Goal: Task Accomplishment & Management: Complete application form

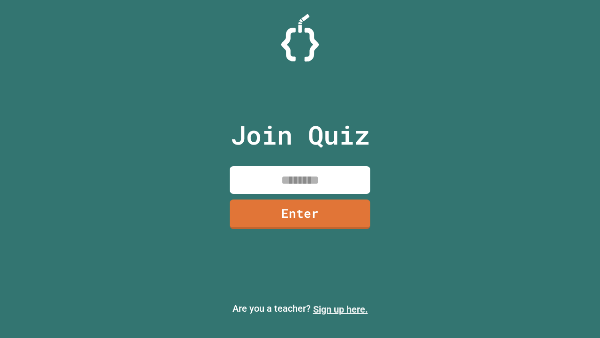
click at [341, 309] on link "Sign up here." at bounding box center [340, 309] width 55 height 11
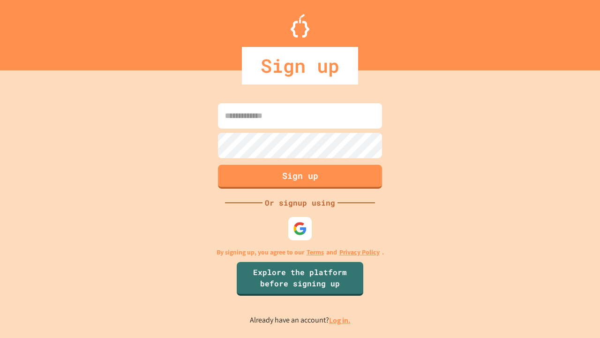
click at [341, 320] on link "Log in." at bounding box center [340, 320] width 22 height 10
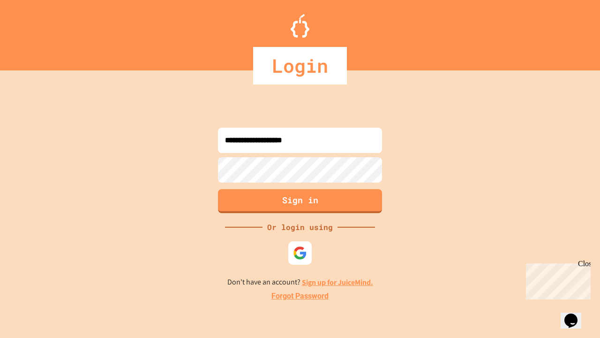
type input "**********"
